Goal: Task Accomplishment & Management: Manage account settings

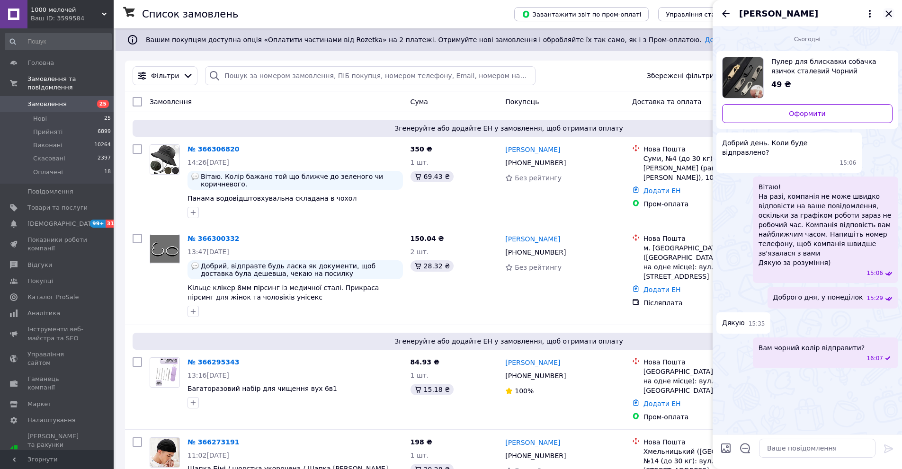
click at [891, 15] on icon "Закрити" at bounding box center [888, 13] width 11 height 11
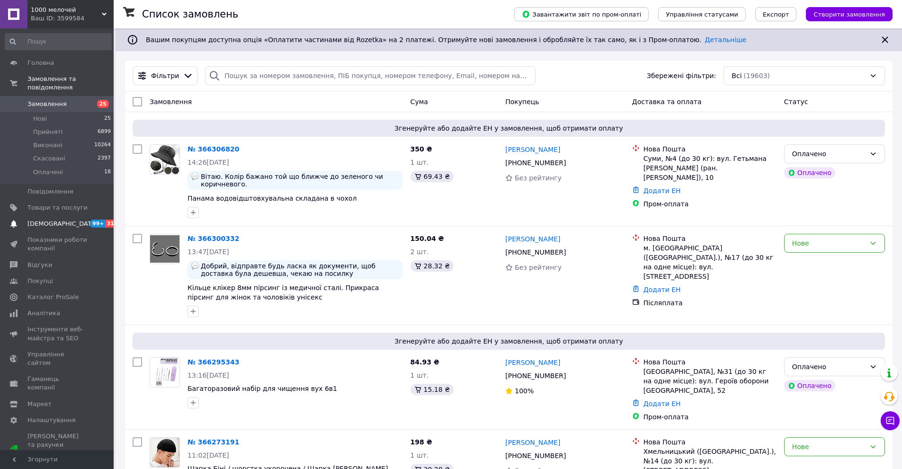
click at [72, 220] on span "[DEMOGRAPHIC_DATA]" at bounding box center [57, 224] width 60 height 9
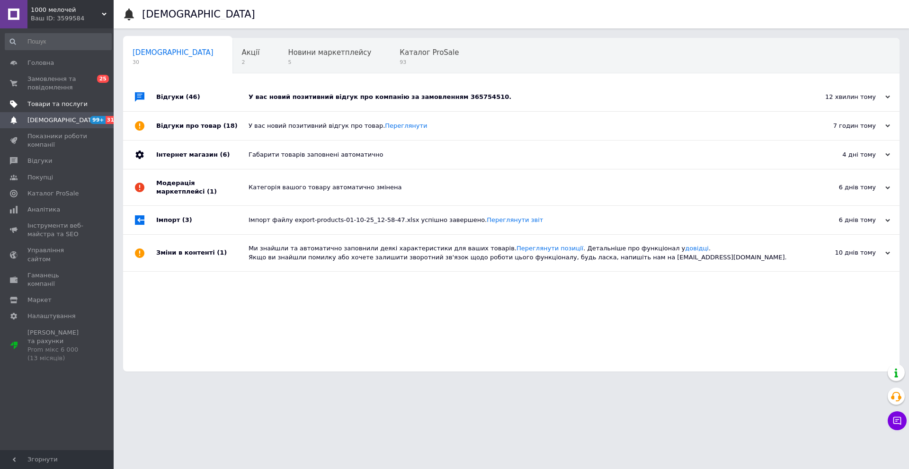
click at [72, 101] on span "Товари та послуги" at bounding box center [57, 104] width 60 height 9
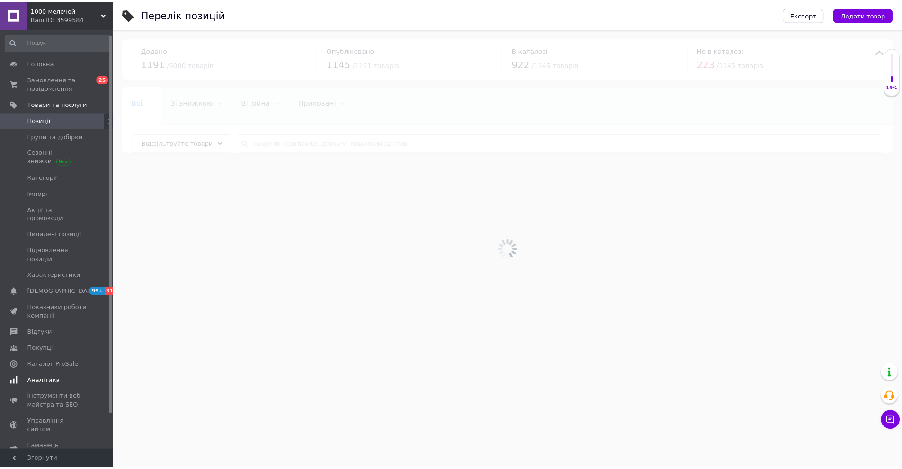
scroll to position [45, 0]
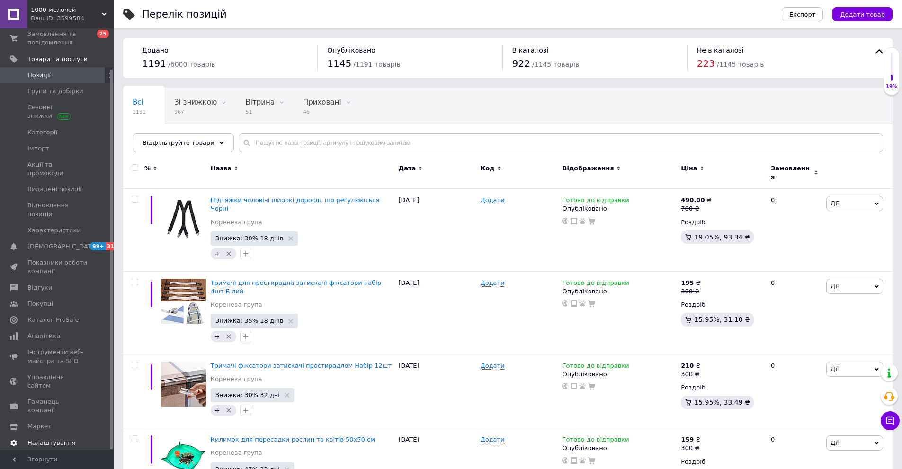
click at [56, 439] on span "Налаштування" at bounding box center [51, 443] width 48 height 9
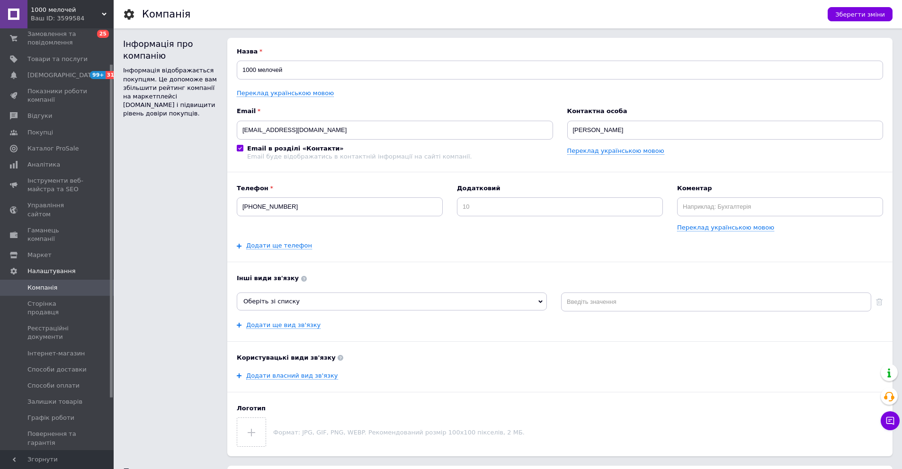
click at [84, 10] on span "1000 мелочей" at bounding box center [66, 10] width 71 height 9
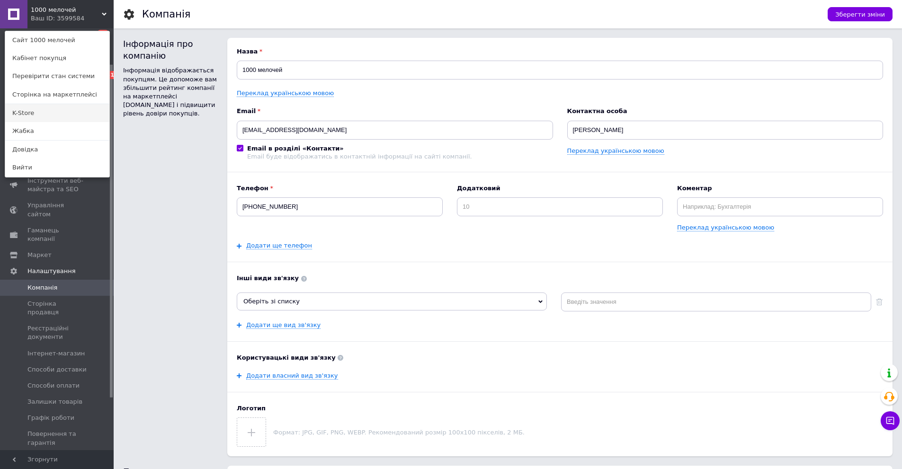
click at [61, 115] on link "K-Store" at bounding box center [57, 113] width 104 height 18
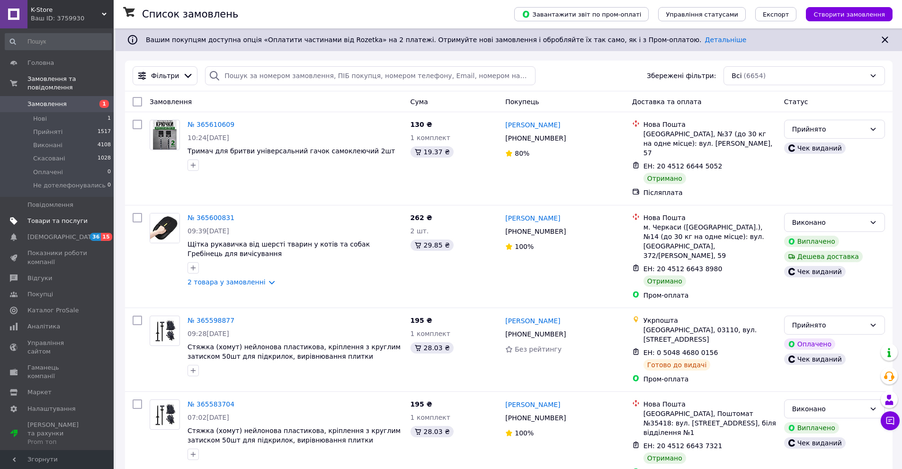
click at [79, 217] on span "Товари та послуги" at bounding box center [57, 221] width 60 height 9
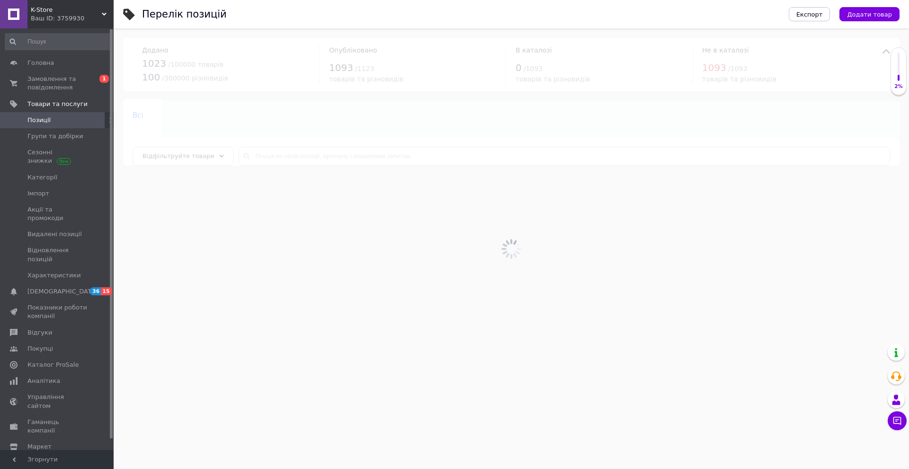
click at [57, 459] on span "Налаштування" at bounding box center [51, 463] width 48 height 9
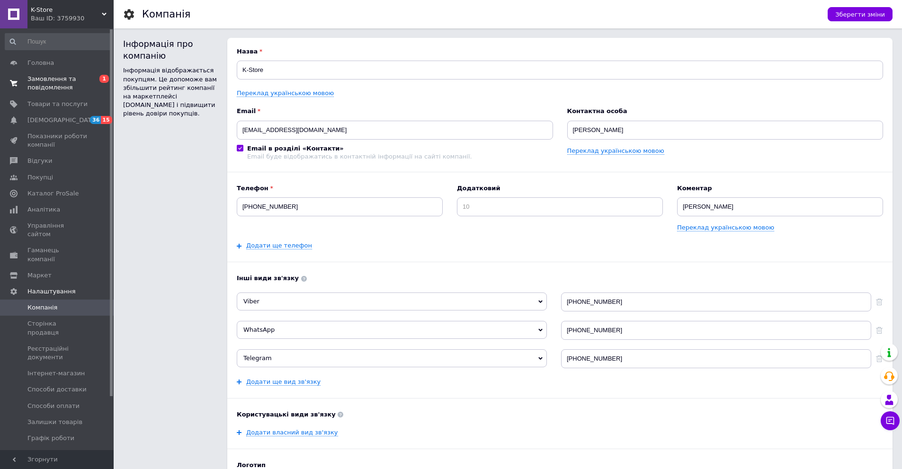
click at [84, 79] on span "Замовлення та повідомлення" at bounding box center [57, 83] width 60 height 17
